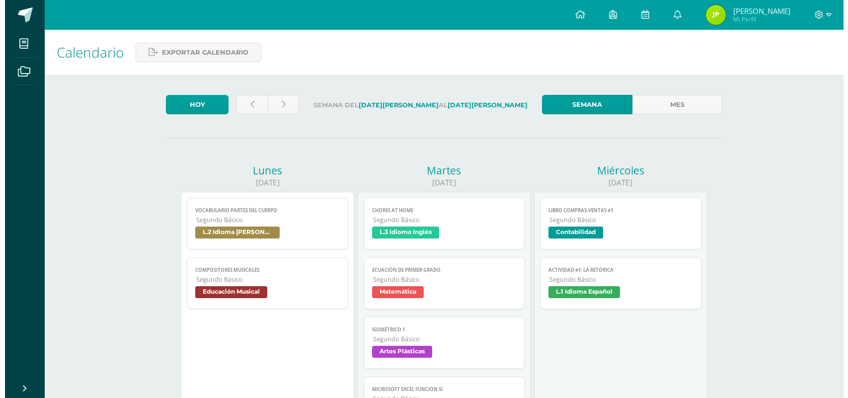
scroll to position [124, 0]
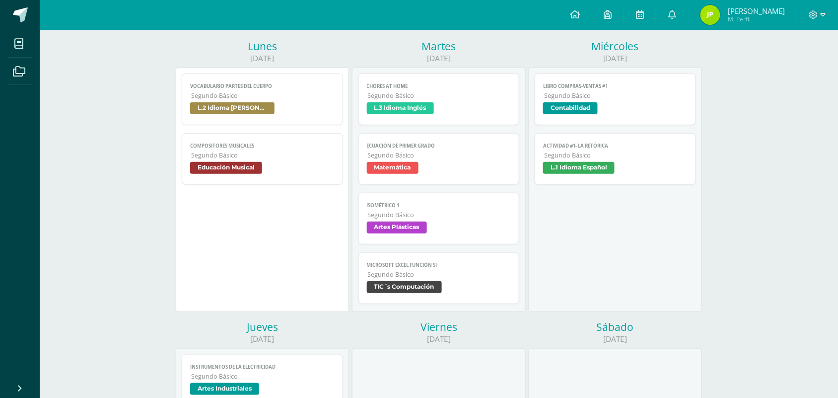
click at [285, 176] on span "Educación Musical" at bounding box center [262, 169] width 145 height 14
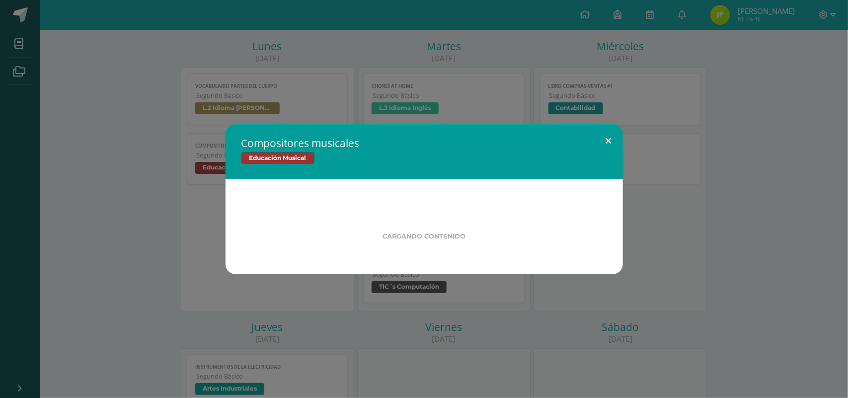
click at [604, 142] on button at bounding box center [609, 141] width 28 height 34
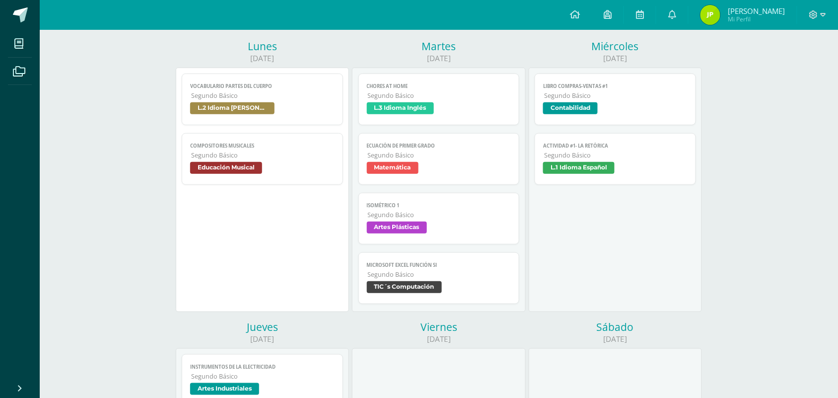
click at [284, 111] on span "L.2 Idioma [PERSON_NAME]" at bounding box center [262, 109] width 145 height 14
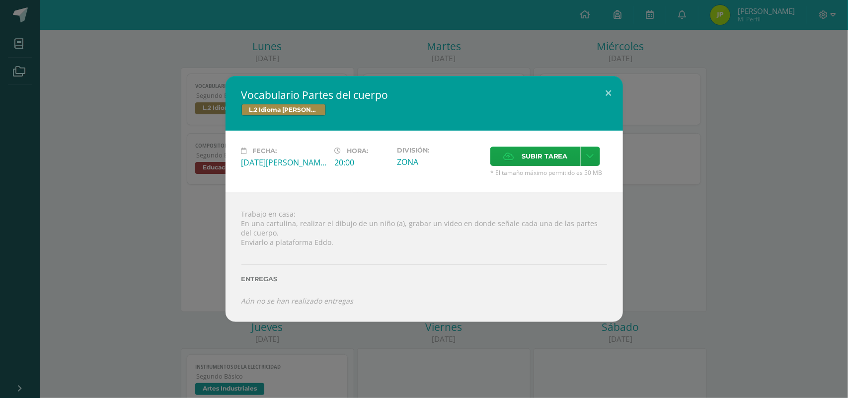
click at [271, 59] on div "Vocabulario Partes del cuerpo L.2 Idioma [PERSON_NAME] Fecha: [DATE][PERSON_NAM…" at bounding box center [424, 199] width 848 height 398
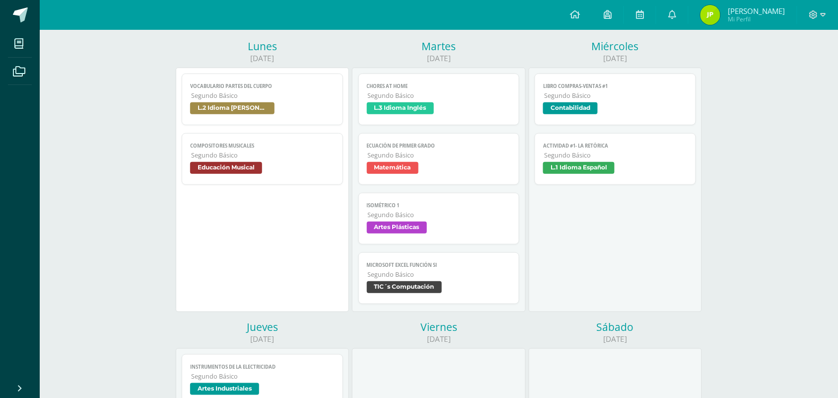
click at [258, 94] on span "Segundo Básico" at bounding box center [263, 95] width 144 height 8
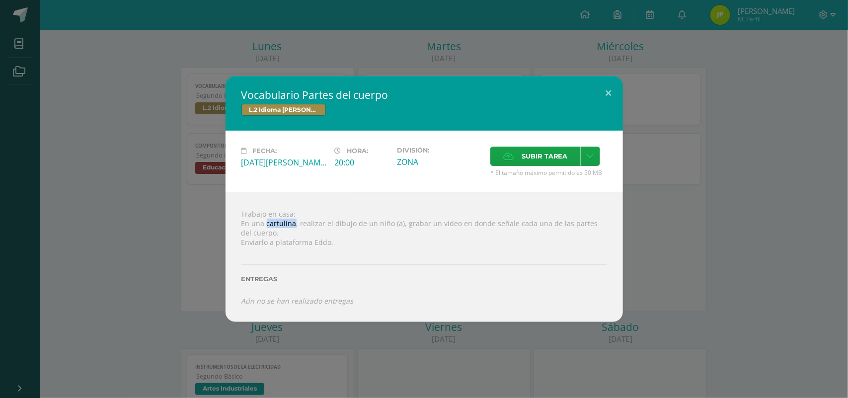
drag, startPoint x: 265, startPoint y: 222, endPoint x: 294, endPoint y: 225, distance: 28.9
click at [294, 225] on div "Trabajo en casa: En una cartulina, realizar el dibujo de un niño (a), grabar un…" at bounding box center [424, 257] width 397 height 129
copy div "cartulina"
click at [292, 236] on div "Trabajo en casa: En una cartulina, realizar el dibujo de un niño (a), grabar un…" at bounding box center [424, 257] width 397 height 129
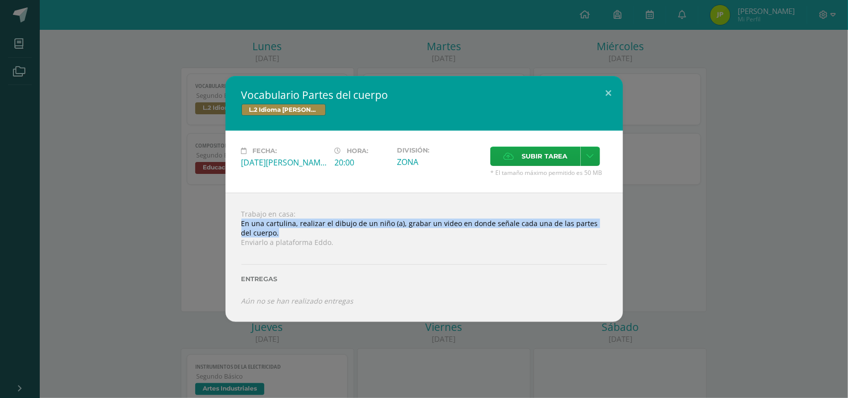
drag, startPoint x: 241, startPoint y: 220, endPoint x: 292, endPoint y: 236, distance: 53.7
click at [292, 236] on div "Trabajo en casa: En una cartulina, realizar el dibujo de un niño (a), grabar un…" at bounding box center [424, 257] width 397 height 129
